Goal: Find specific page/section: Find specific page/section

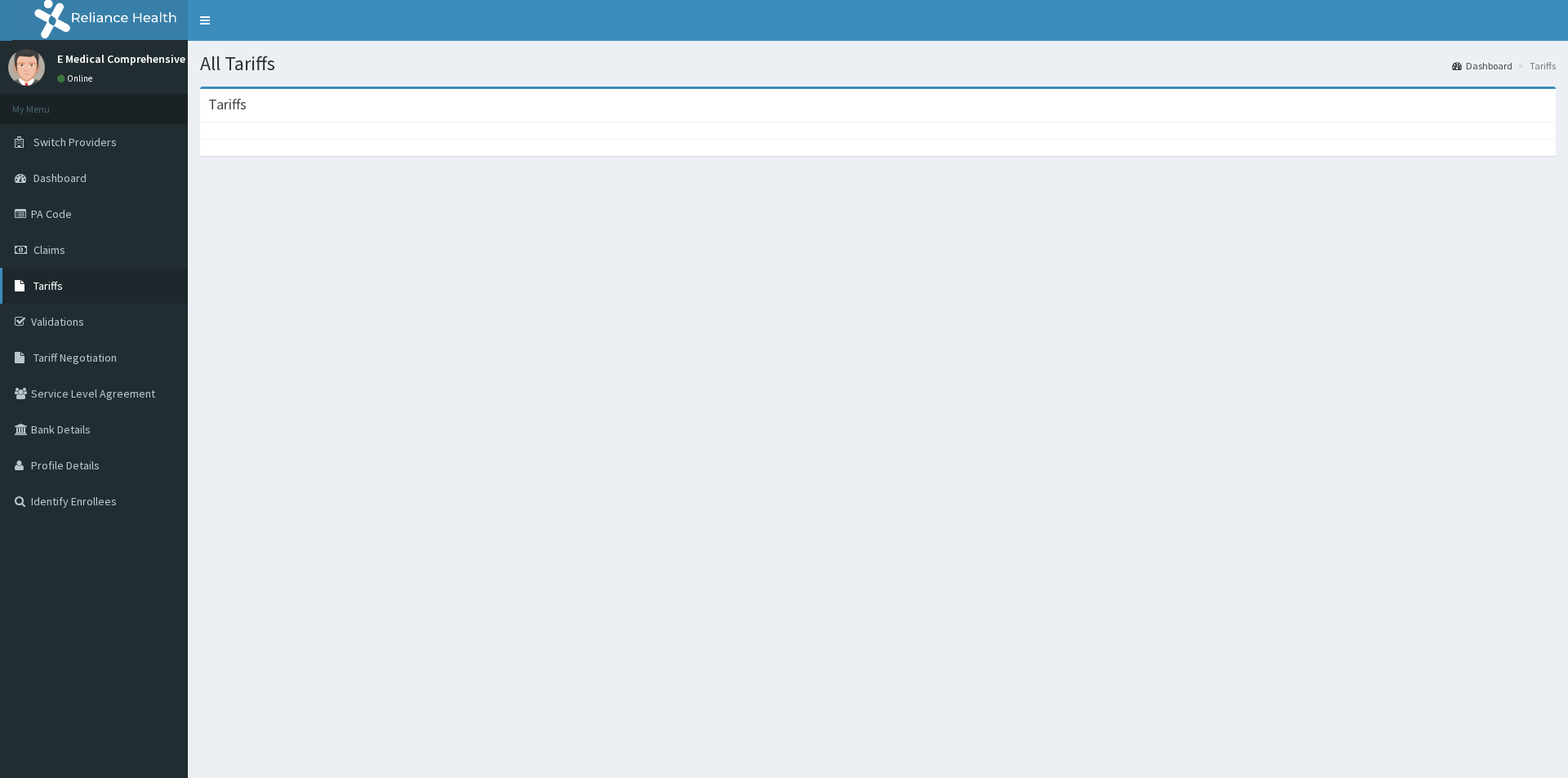
click at [43, 279] on span "Tariffs" at bounding box center [48, 286] width 30 height 14
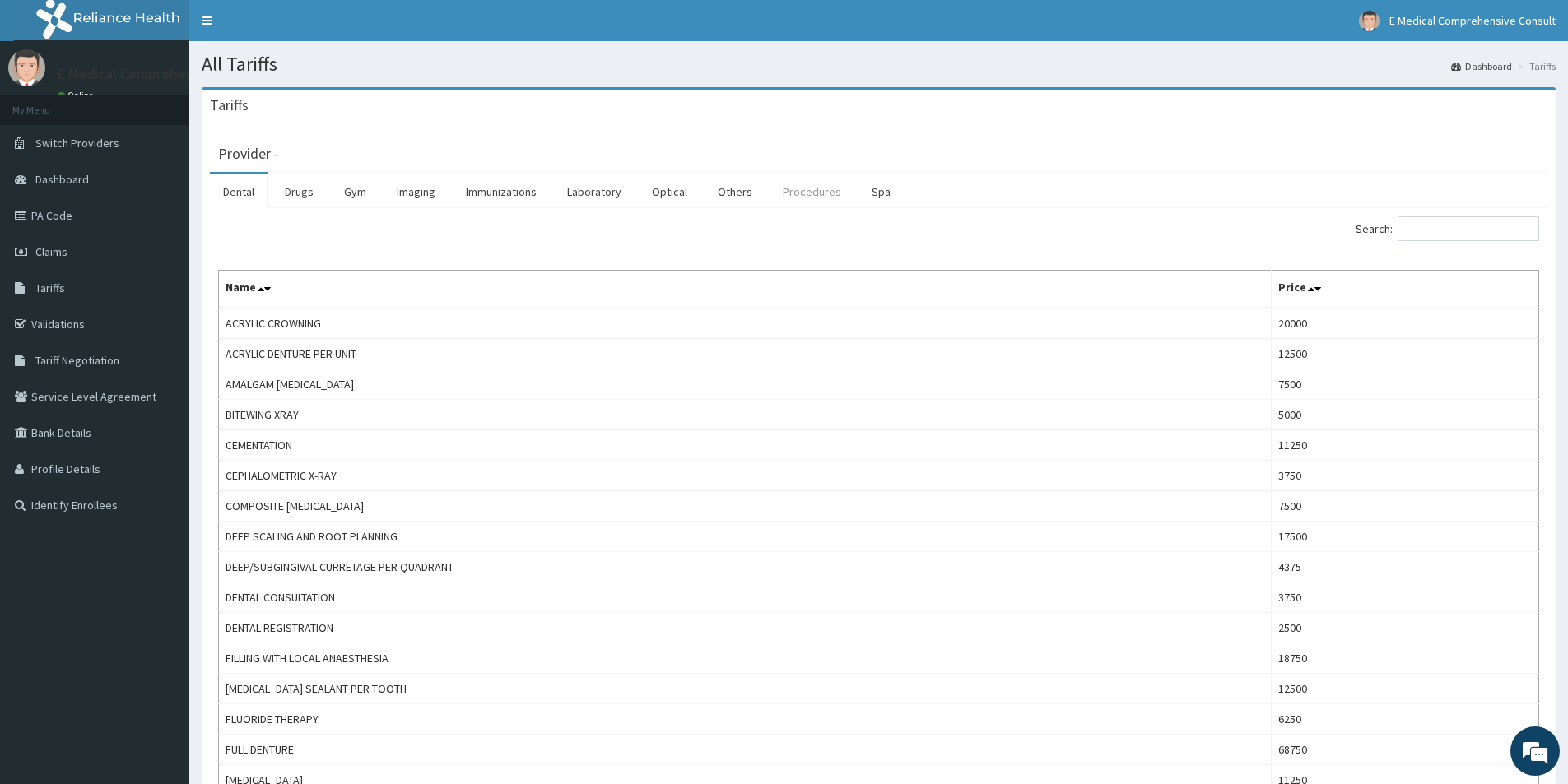
click at [806, 190] on link "Procedures" at bounding box center [811, 192] width 85 height 34
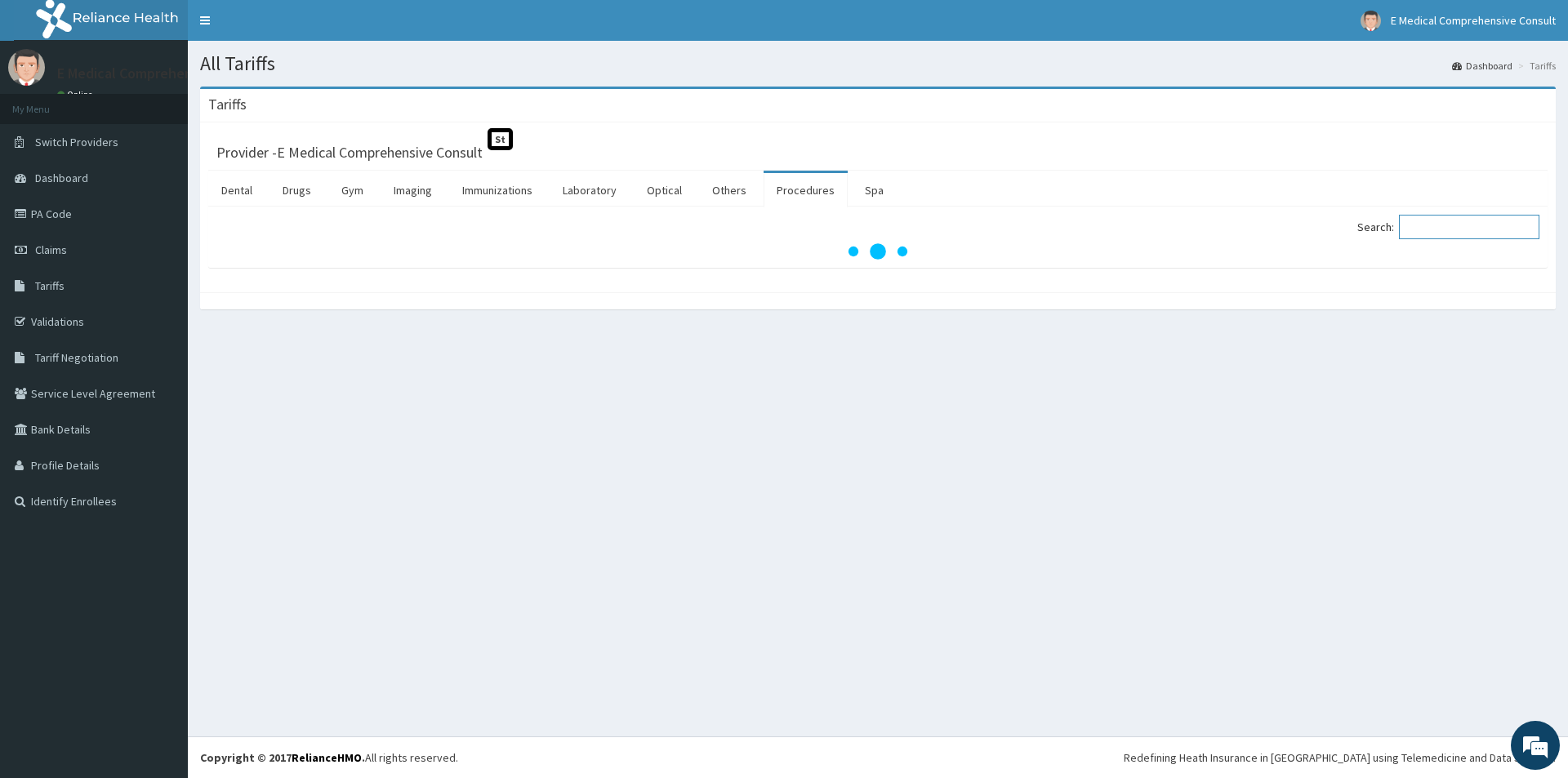
click at [1436, 229] on input "Search:" at bounding box center [1469, 227] width 140 height 25
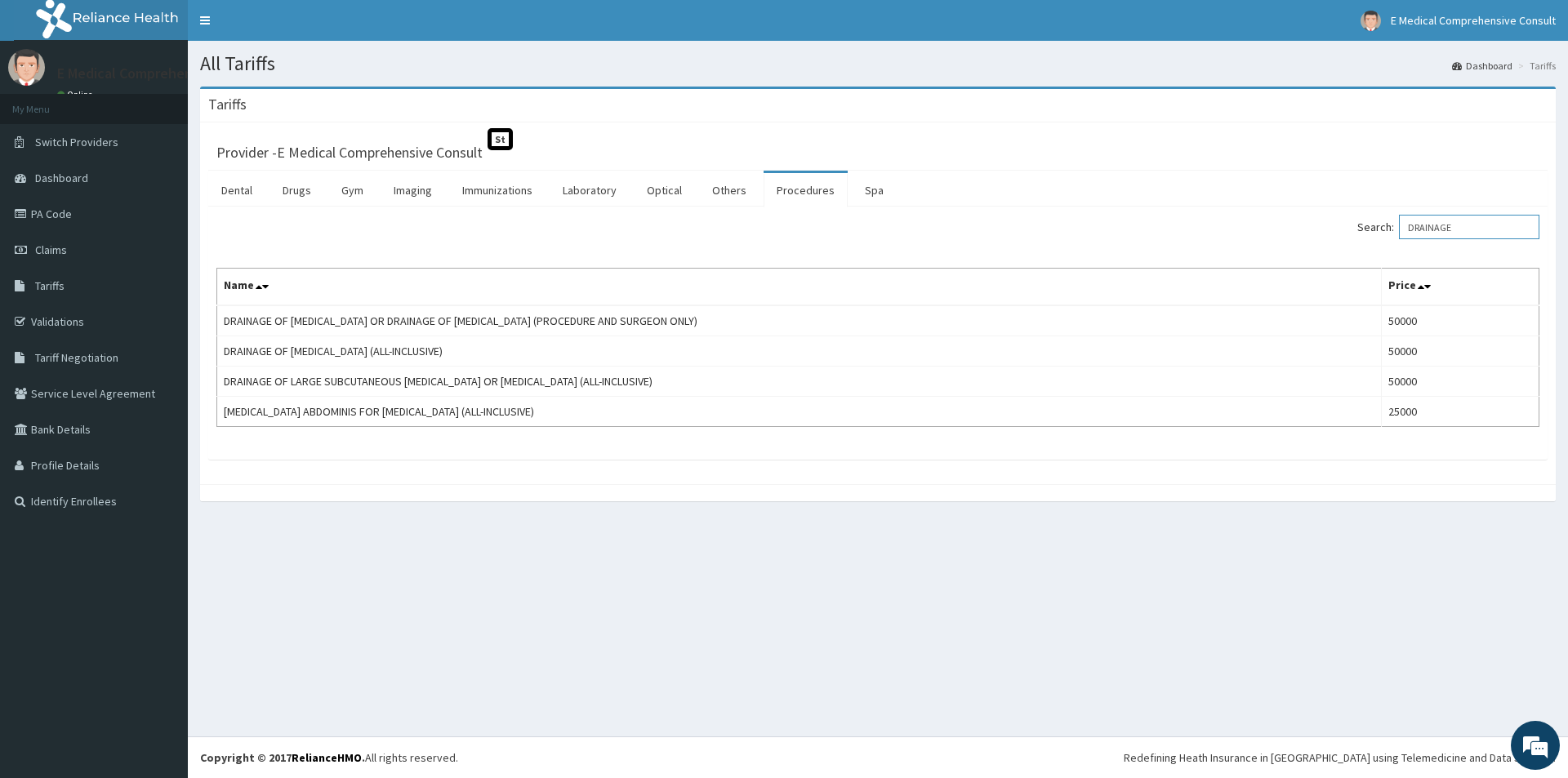
type input "DRAINAGE"
click at [66, 214] on link "PA Code" at bounding box center [94, 214] width 188 height 36
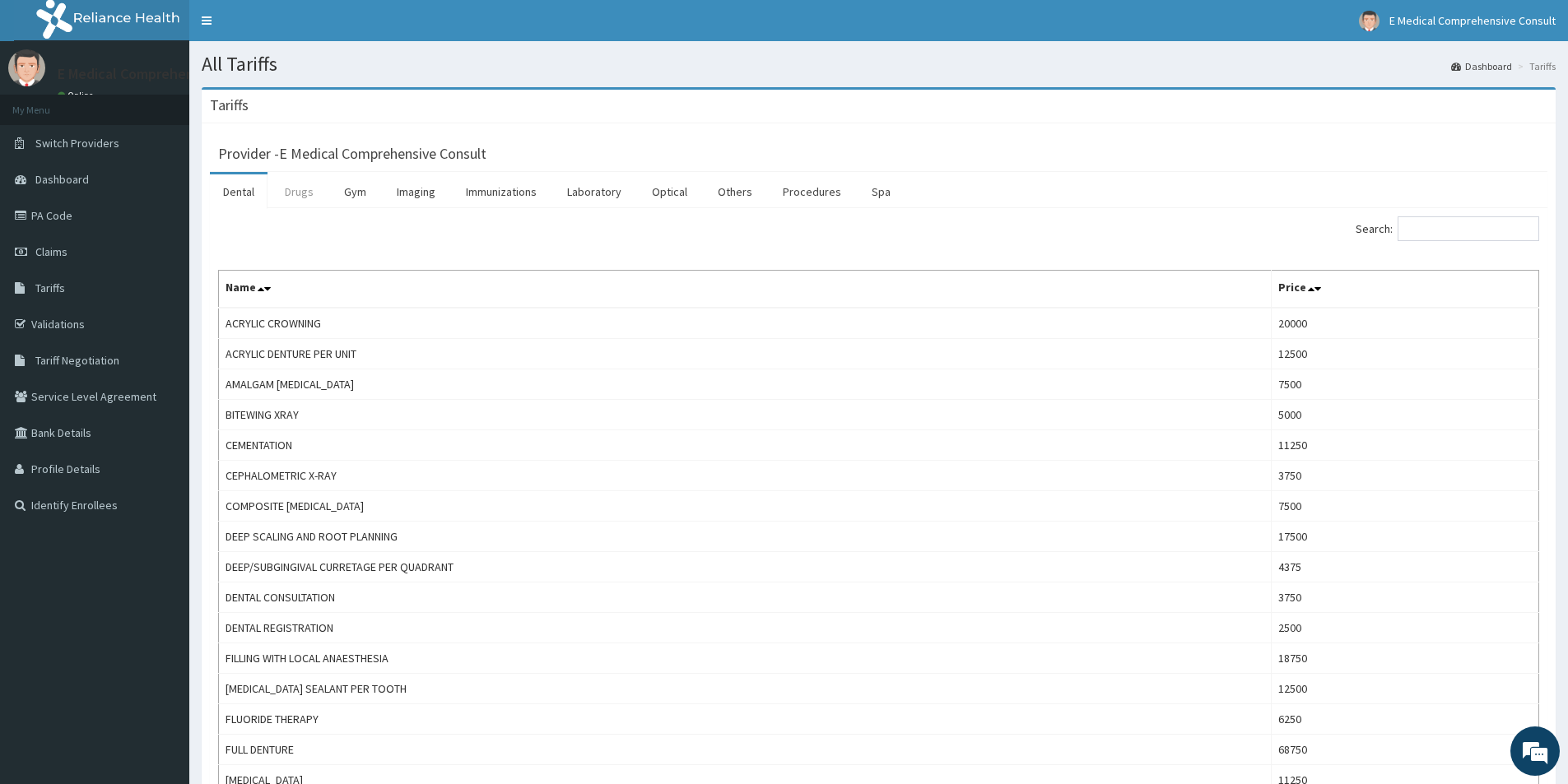
click at [295, 196] on link "Drugs" at bounding box center [299, 192] width 55 height 34
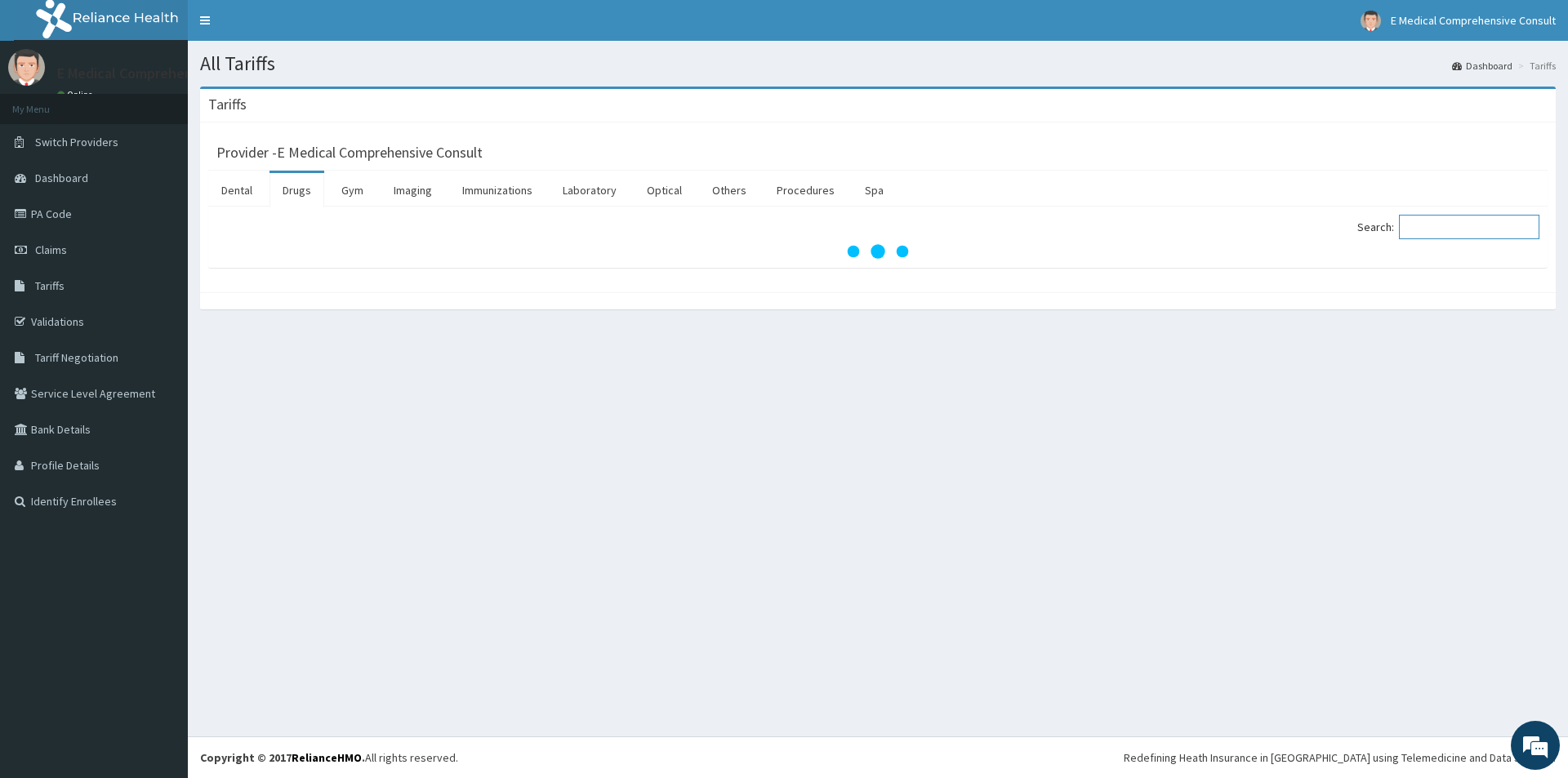
click at [1426, 228] on input "Search:" at bounding box center [1469, 227] width 140 height 25
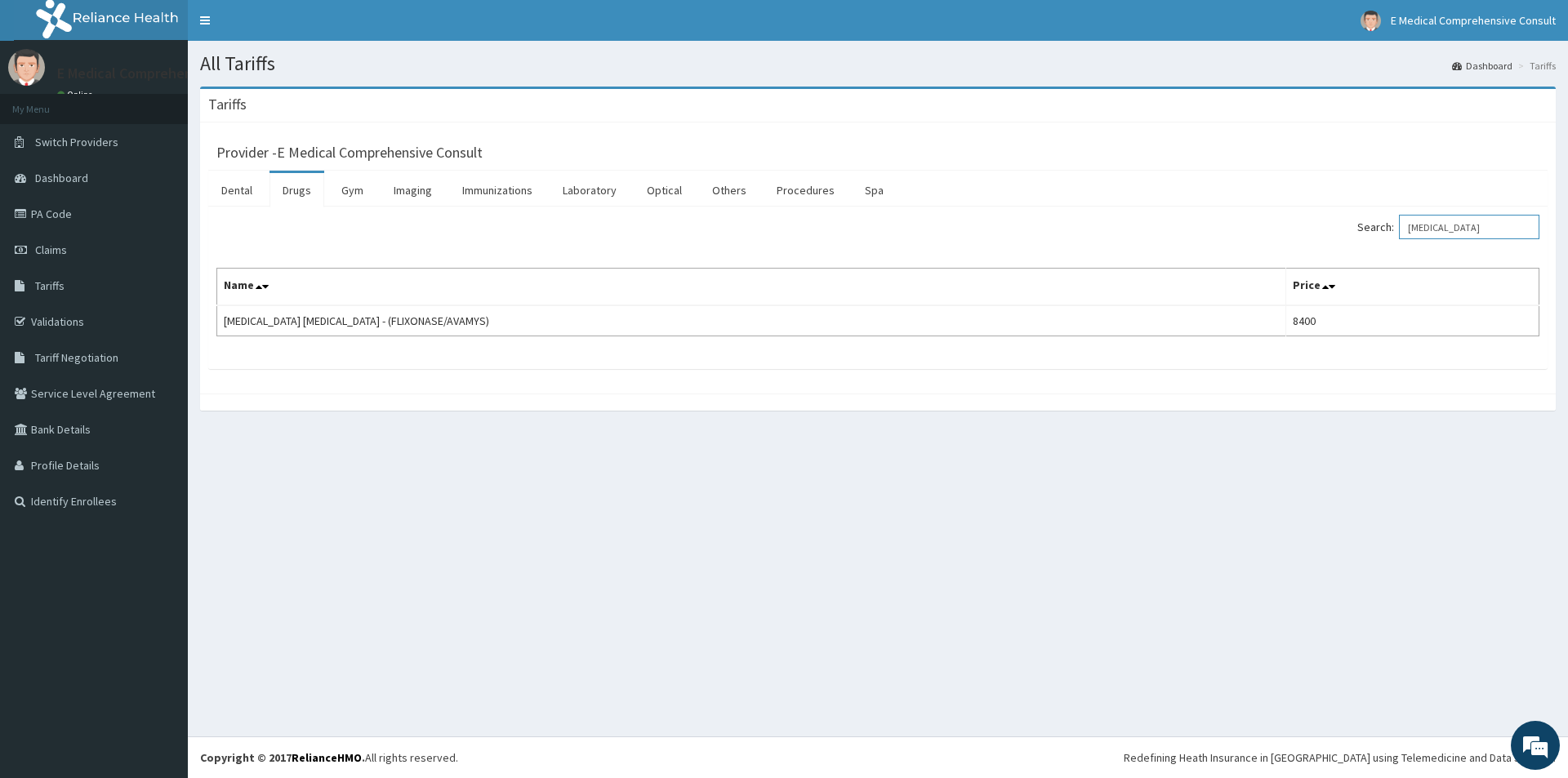
drag, startPoint x: 1495, startPoint y: 228, endPoint x: 1351, endPoint y: 224, distance: 144.1
click at [1351, 224] on div "Search: [MEDICAL_DATA]" at bounding box center [1215, 230] width 650 height 29
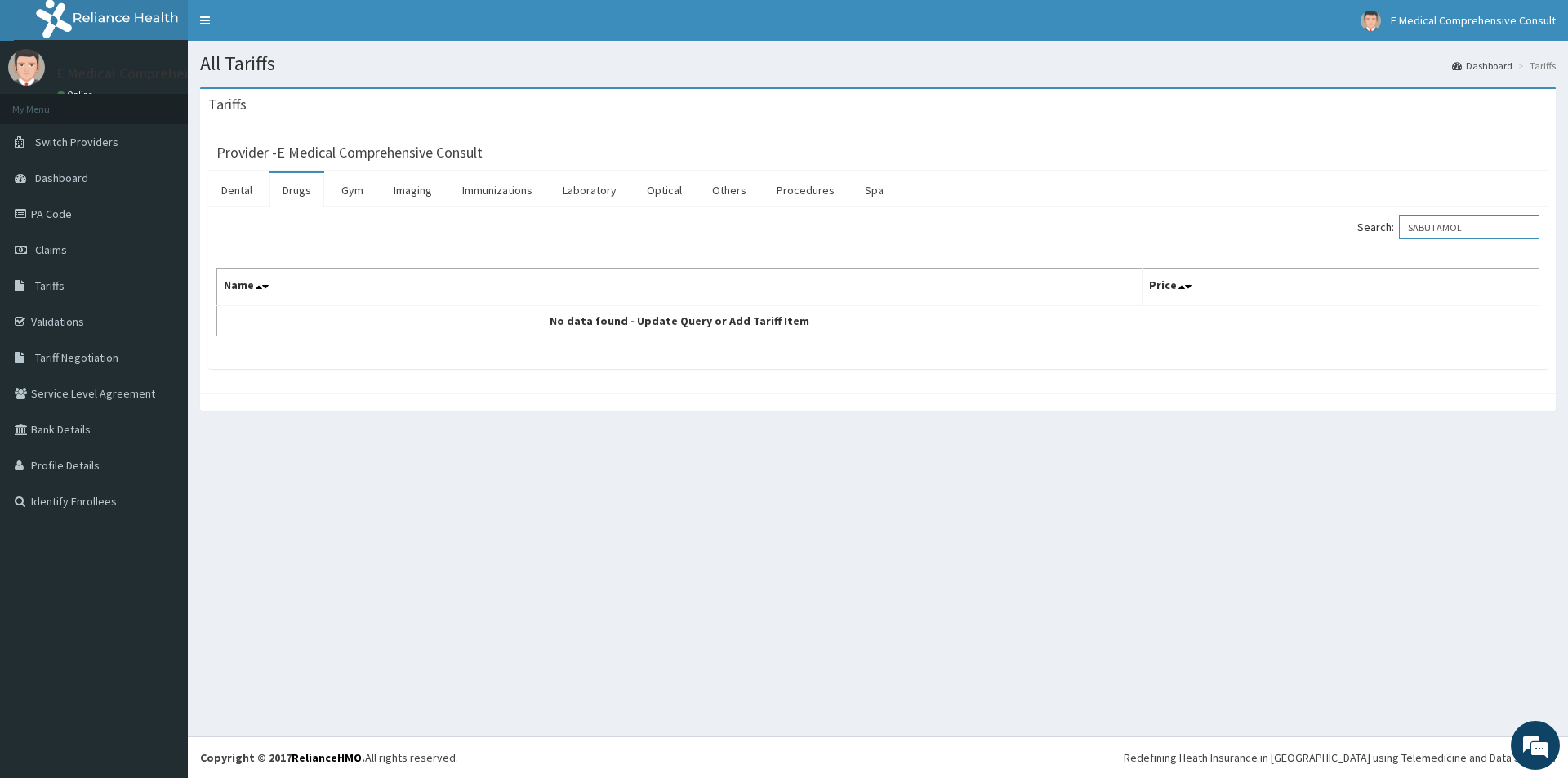
click at [1432, 229] on input "SABUTAMOL" at bounding box center [1469, 227] width 140 height 25
drag, startPoint x: 1483, startPoint y: 223, endPoint x: 1400, endPoint y: 221, distance: 83.0
click at [1400, 221] on label "Search: SABUTAMOL" at bounding box center [1448, 227] width 182 height 25
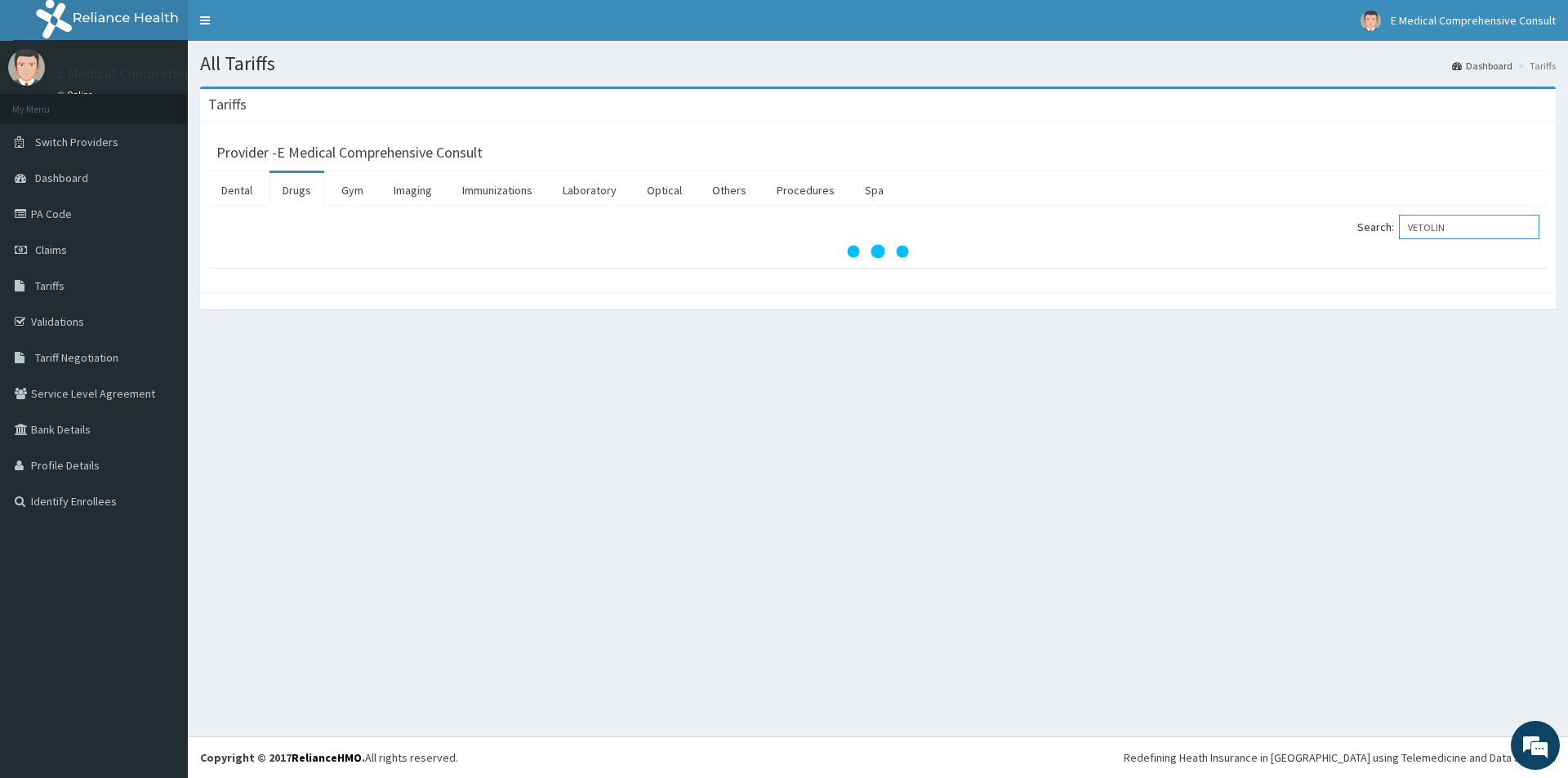
click at [1434, 230] on input "VETOLIN" at bounding box center [1469, 227] width 140 height 25
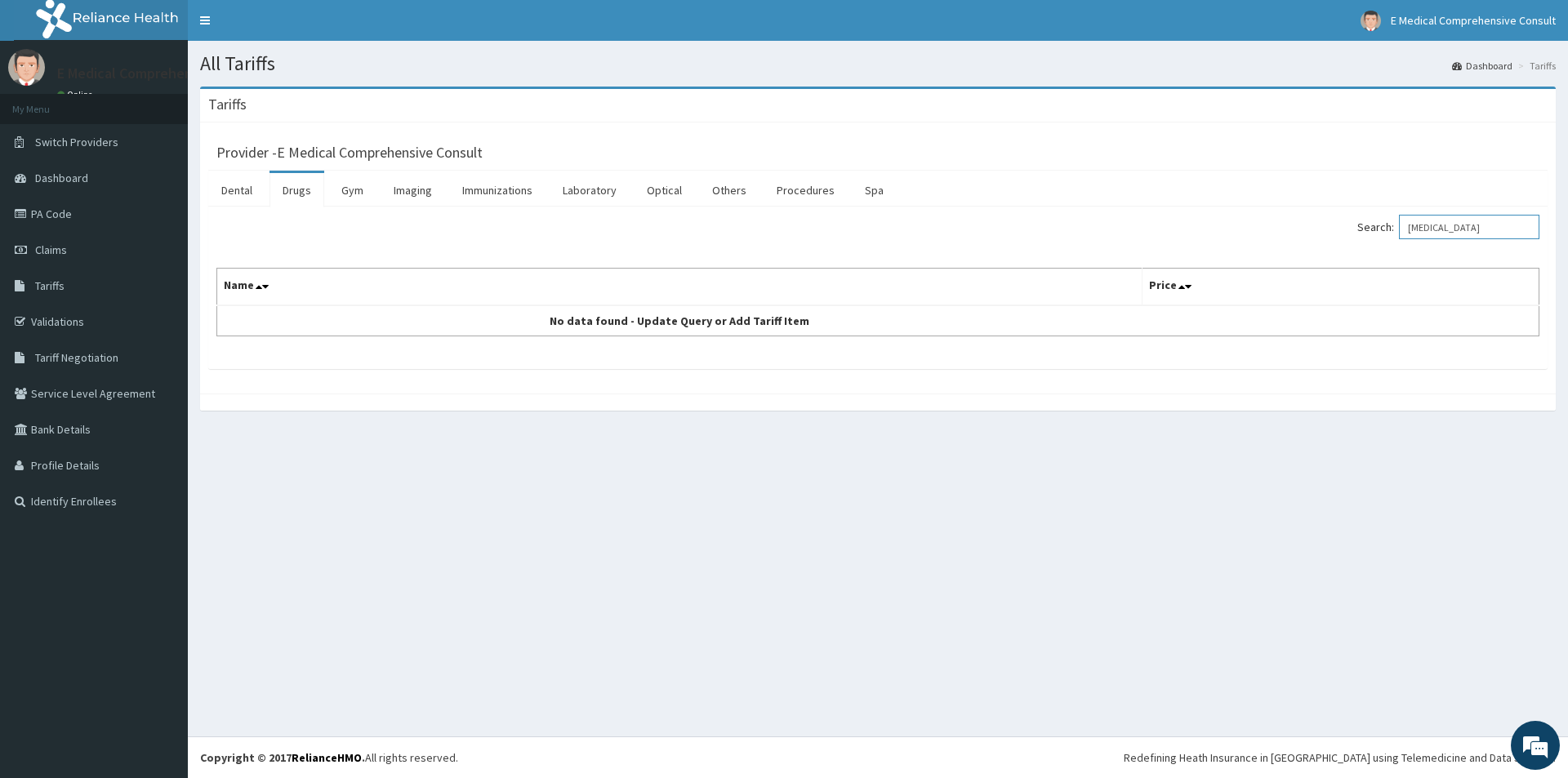
click at [1493, 227] on input "[MEDICAL_DATA]" at bounding box center [1469, 227] width 140 height 25
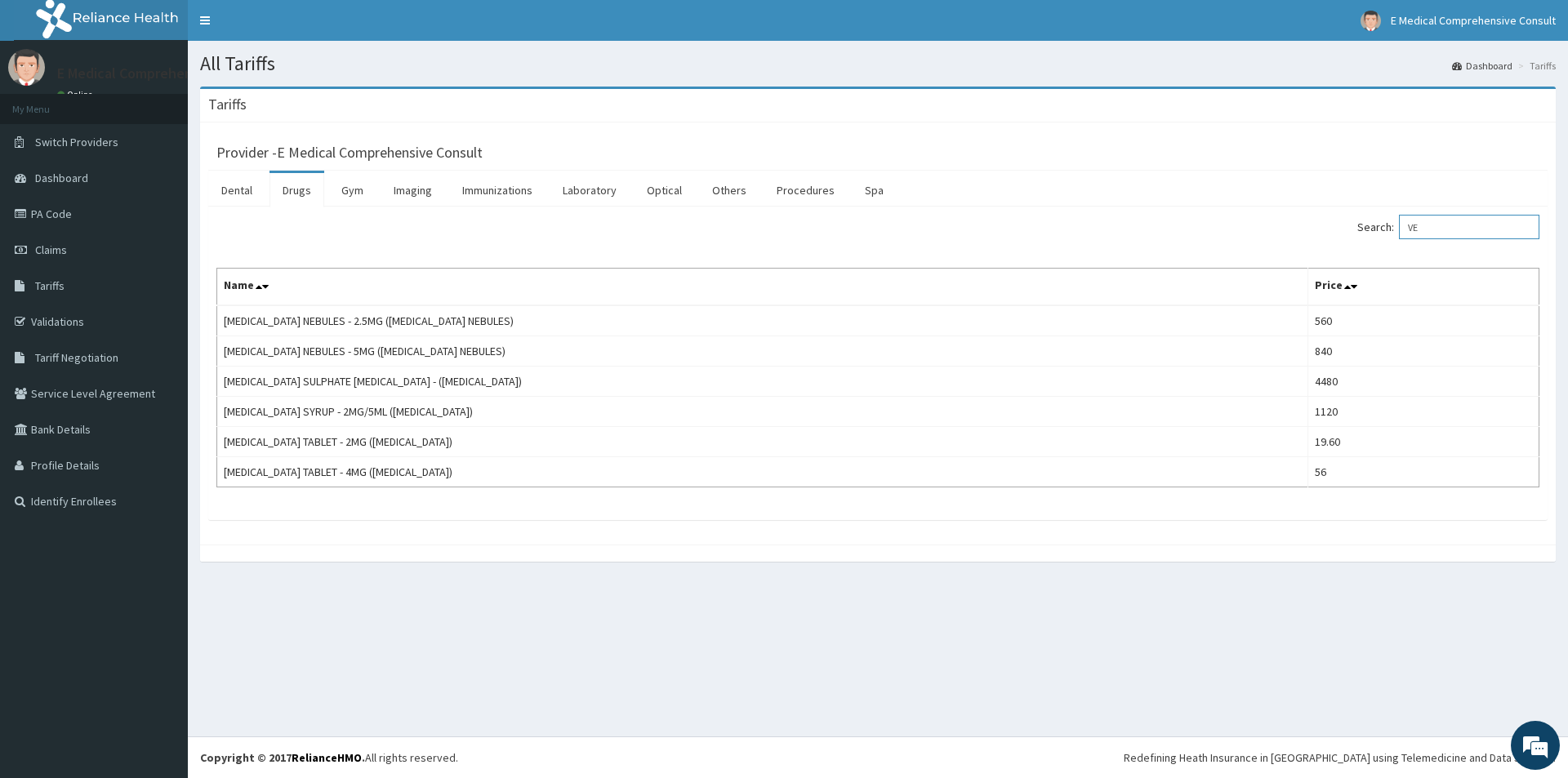
type input "V"
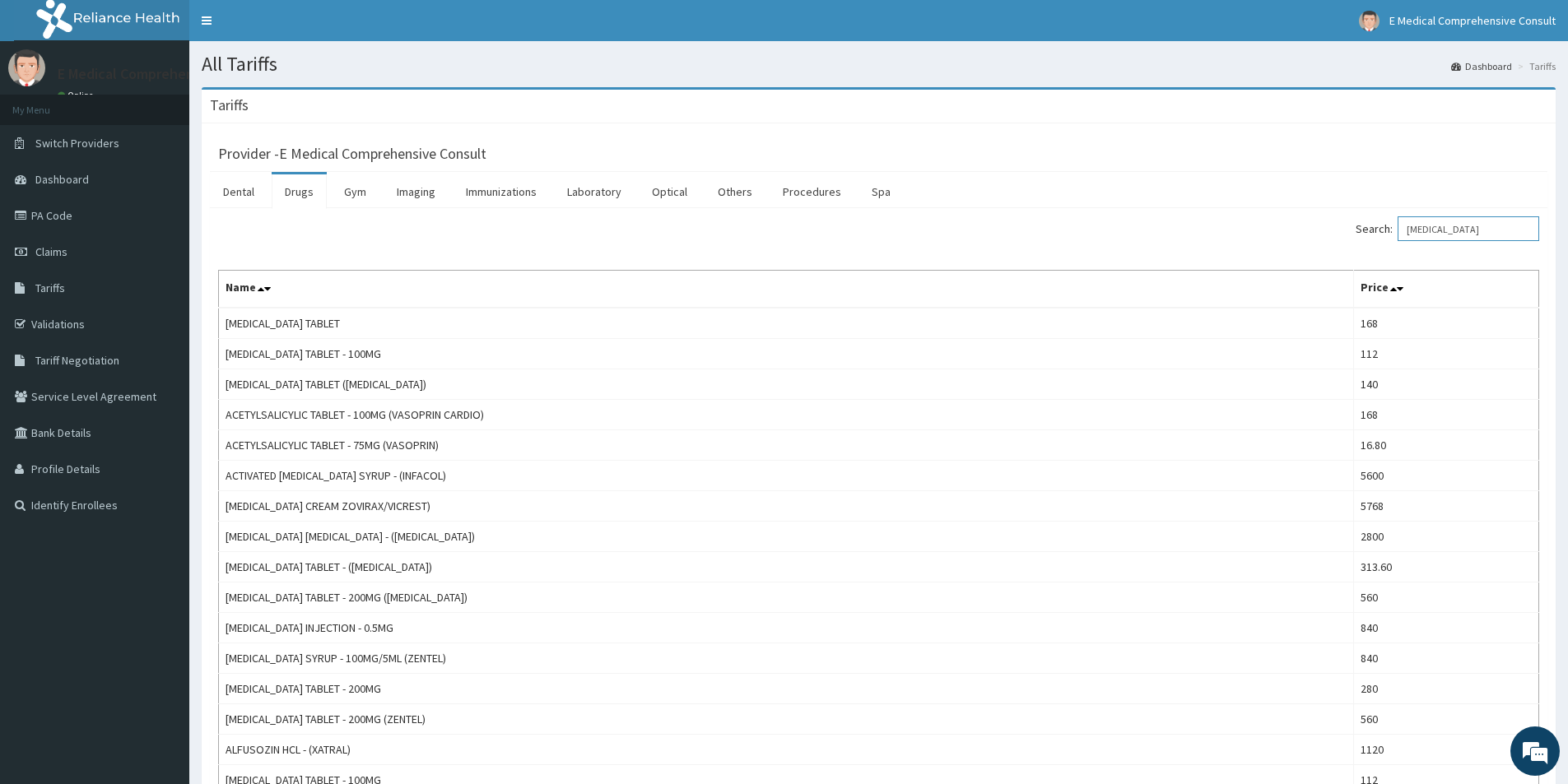
type input "[MEDICAL_DATA]"
